Goal: Book appointment/travel/reservation

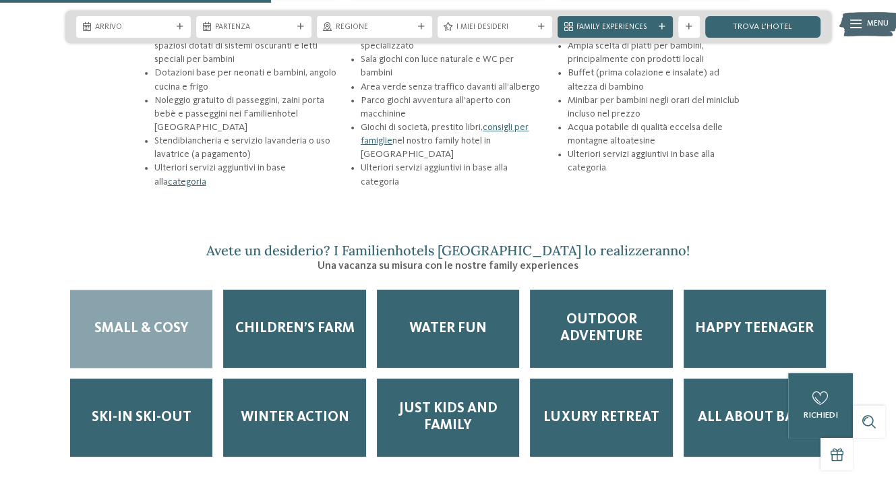
scroll to position [1685, 0]
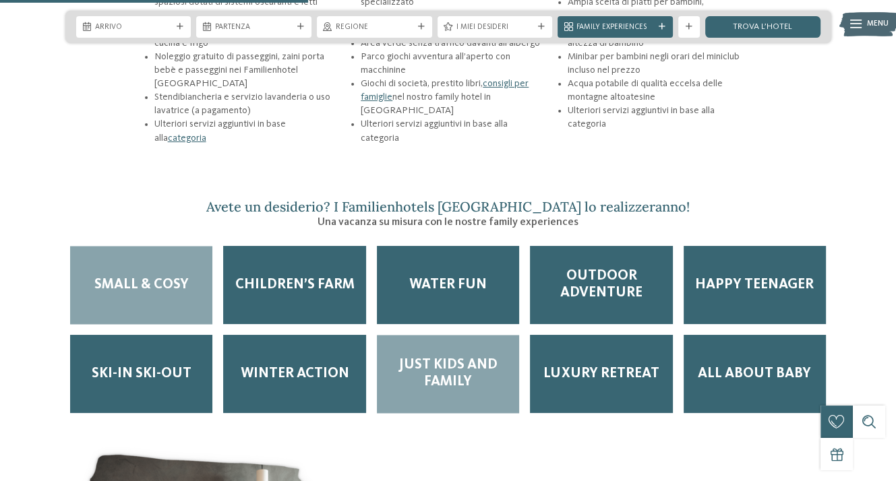
click at [477, 341] on div "Just kids and family" at bounding box center [448, 374] width 142 height 78
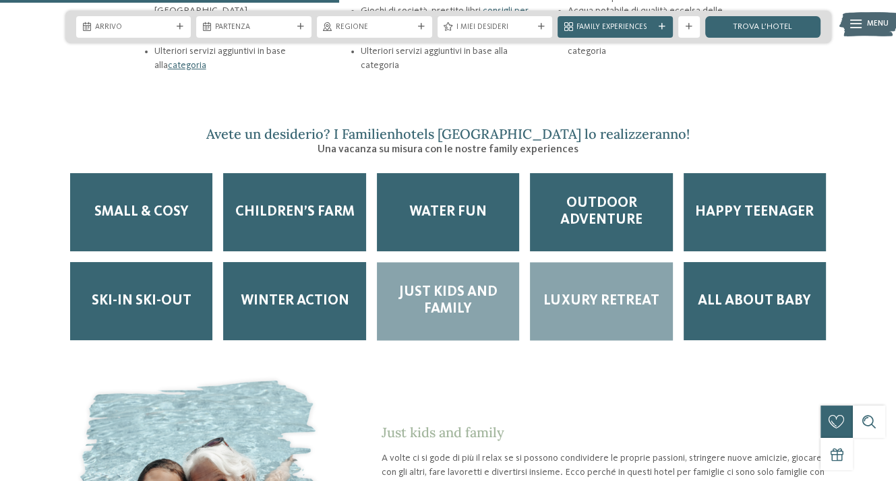
scroll to position [1753, 0]
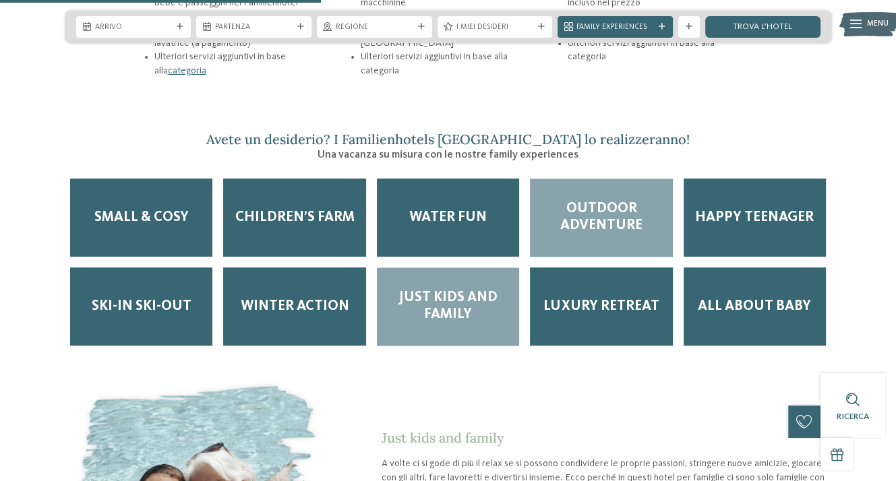
click at [593, 201] on span "Outdoor adventure" at bounding box center [601, 218] width 121 height 34
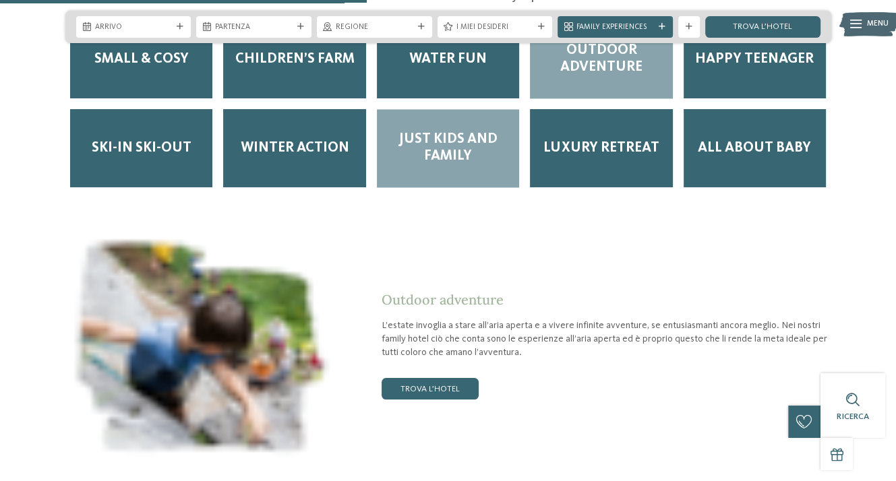
scroll to position [2022, 0]
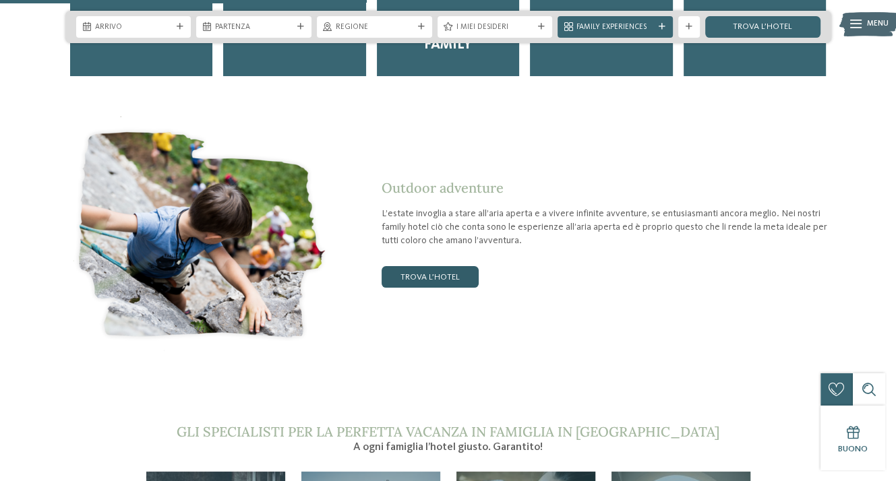
click at [441, 266] on link "trova l’hotel" at bounding box center [430, 277] width 97 height 22
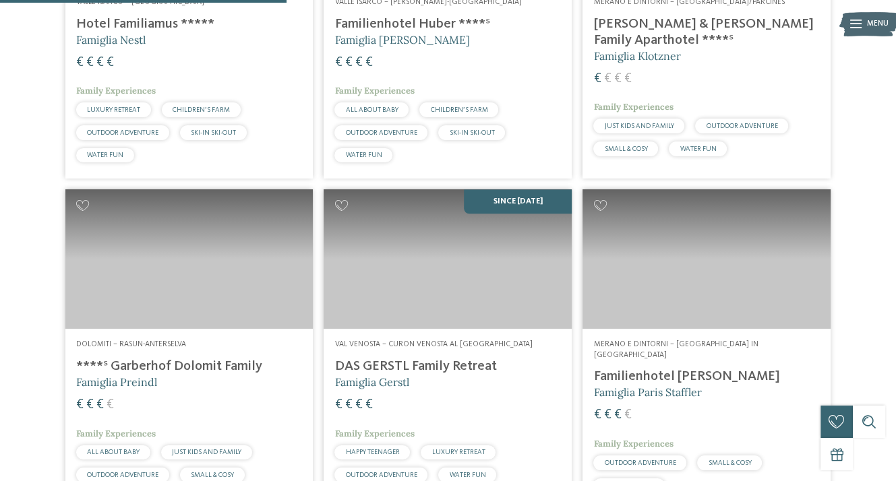
scroll to position [940, 0]
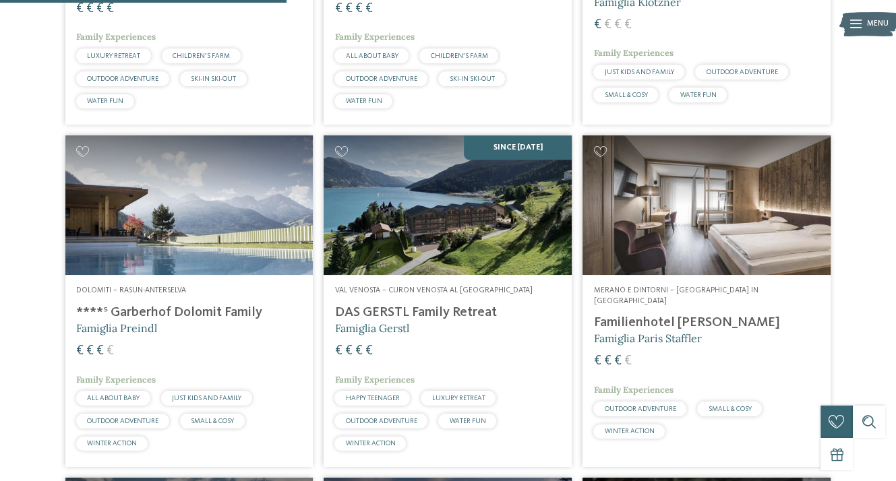
click at [406, 321] on h4 "DAS GERSTL Family Retreat" at bounding box center [447, 313] width 226 height 16
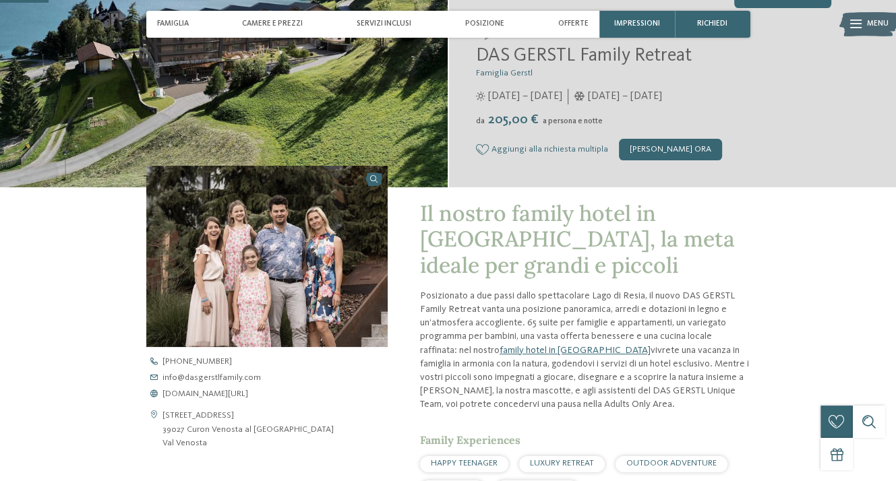
scroll to position [202, 0]
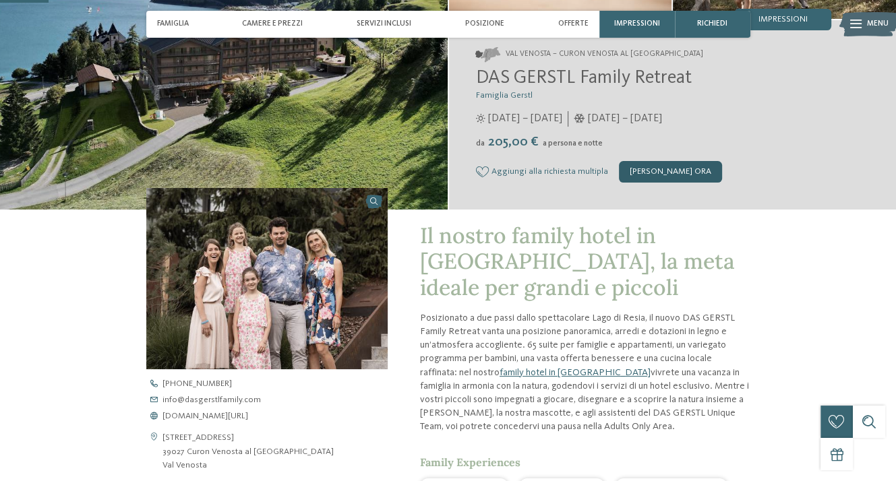
click at [663, 176] on div "[PERSON_NAME] ora" at bounding box center [670, 172] width 103 height 22
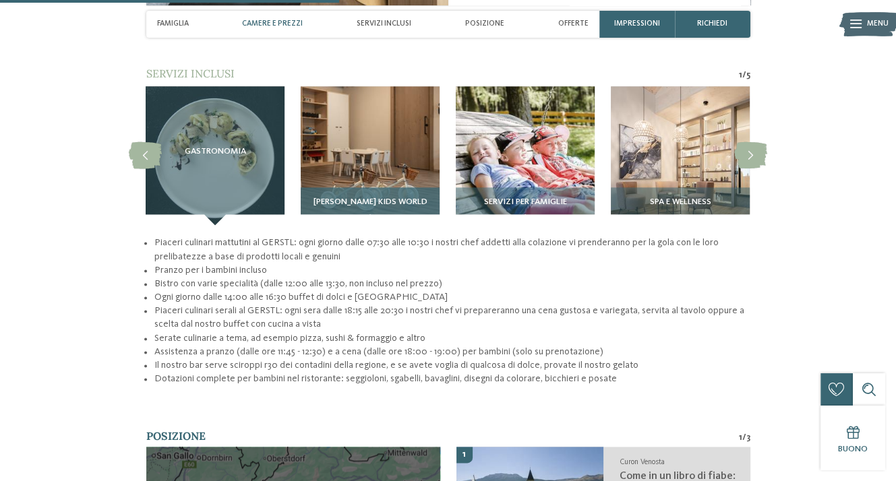
scroll to position [1410, 0]
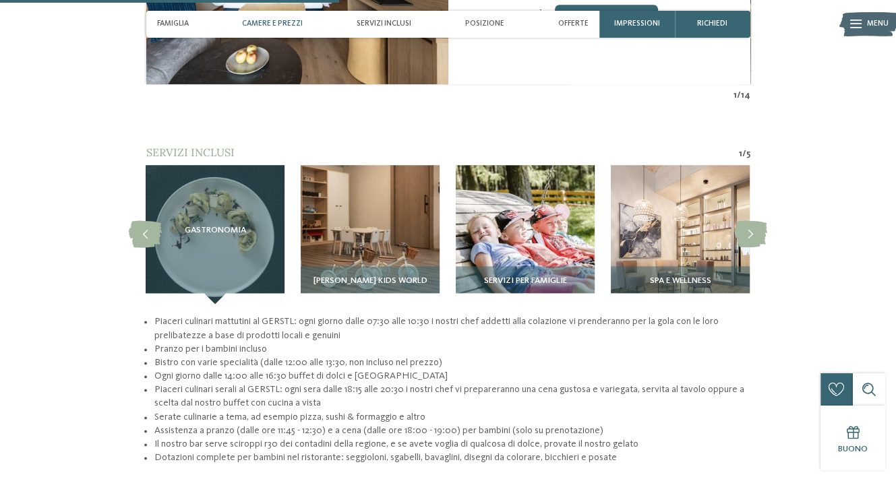
click at [272, 23] on span "Camere e prezzi" at bounding box center [272, 24] width 61 height 9
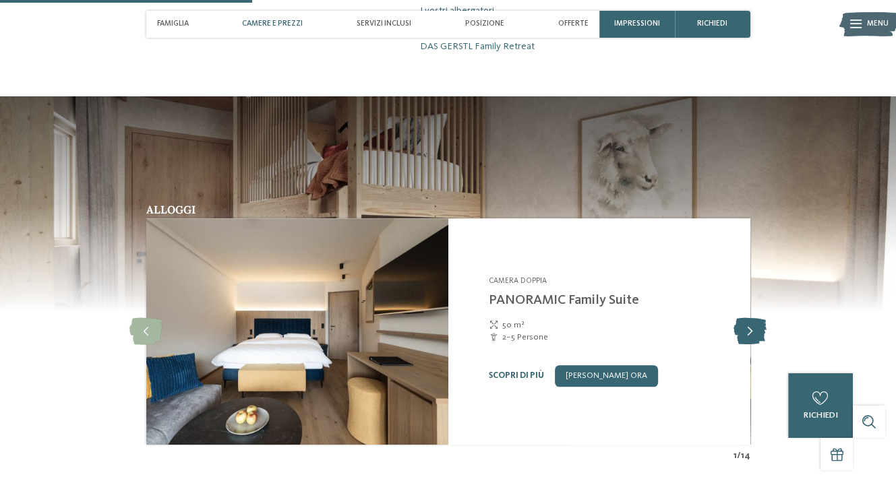
click at [748, 318] on icon at bounding box center [749, 331] width 33 height 27
